Goal: Entertainment & Leisure: Consume media (video, audio)

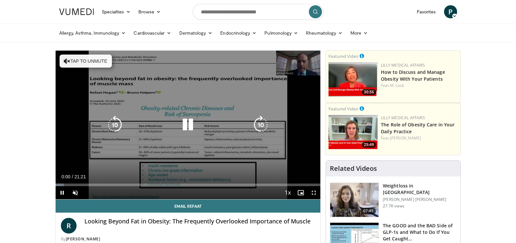
click at [188, 129] on icon "Video Player" at bounding box center [188, 125] width 18 height 18
click at [186, 125] on icon "Video Player" at bounding box center [188, 125] width 18 height 18
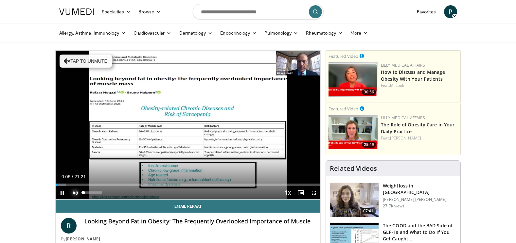
click at [76, 190] on span "Video Player" at bounding box center [75, 192] width 13 height 13
